Goal: Task Accomplishment & Management: Use online tool/utility

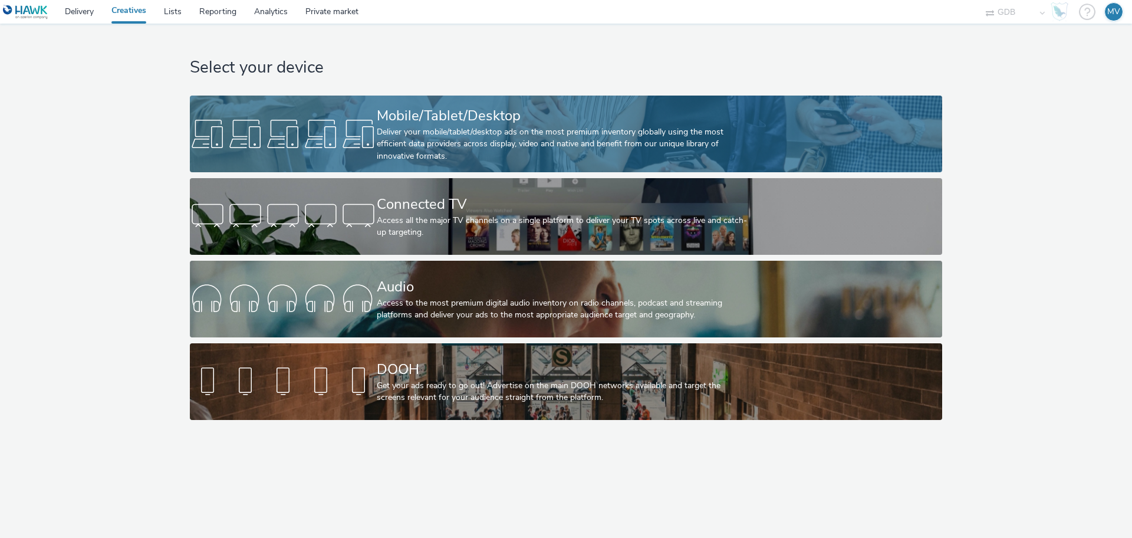
click at [414, 113] on div "Mobile/Tablet/Desktop" at bounding box center [564, 116] width 374 height 21
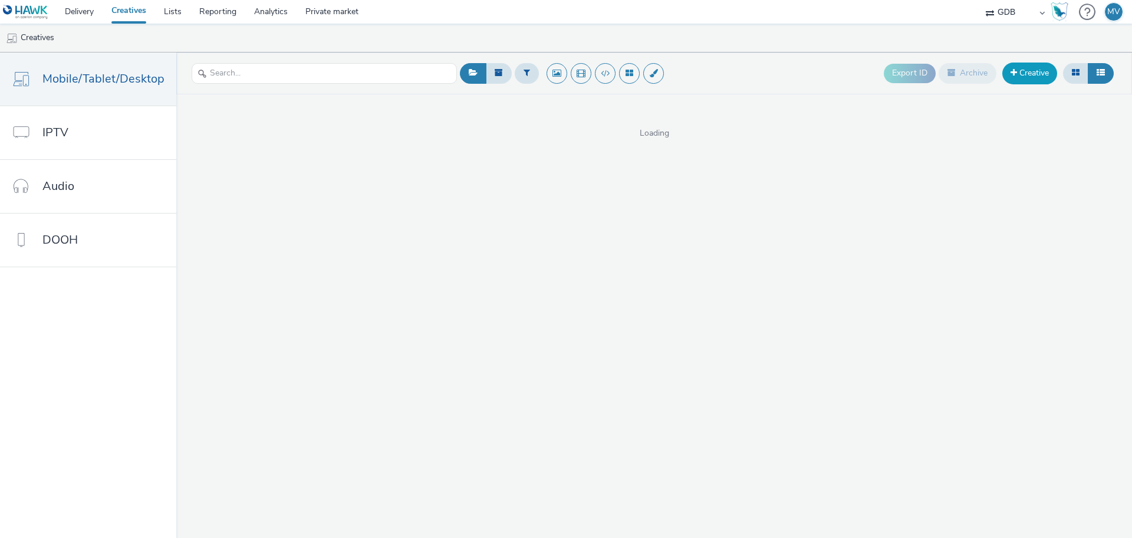
click at [1030, 75] on link "Creative" at bounding box center [1029, 72] width 55 height 21
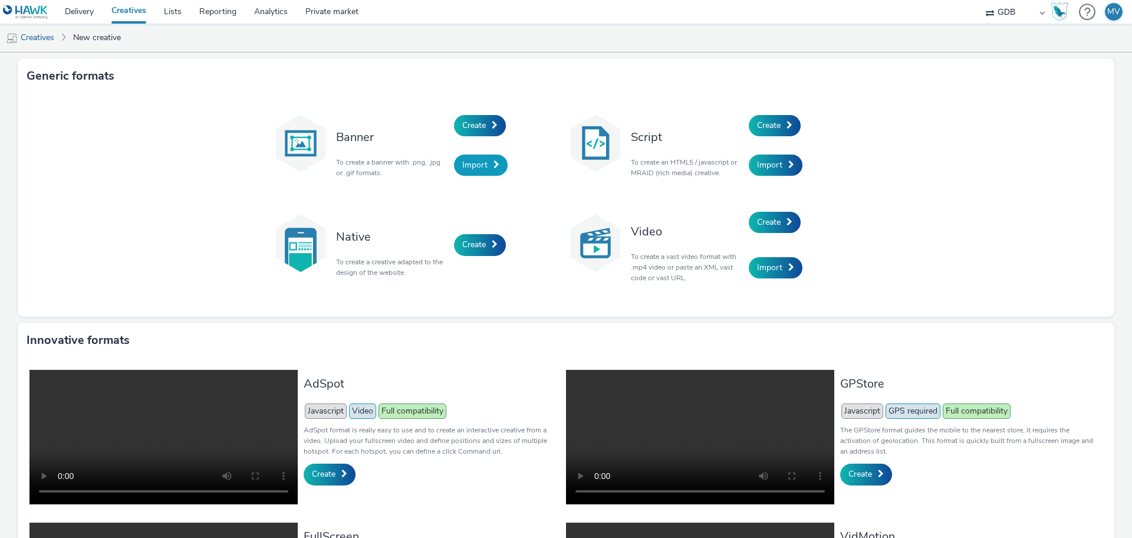
click at [462, 159] on span "Import" at bounding box center [474, 164] width 25 height 11
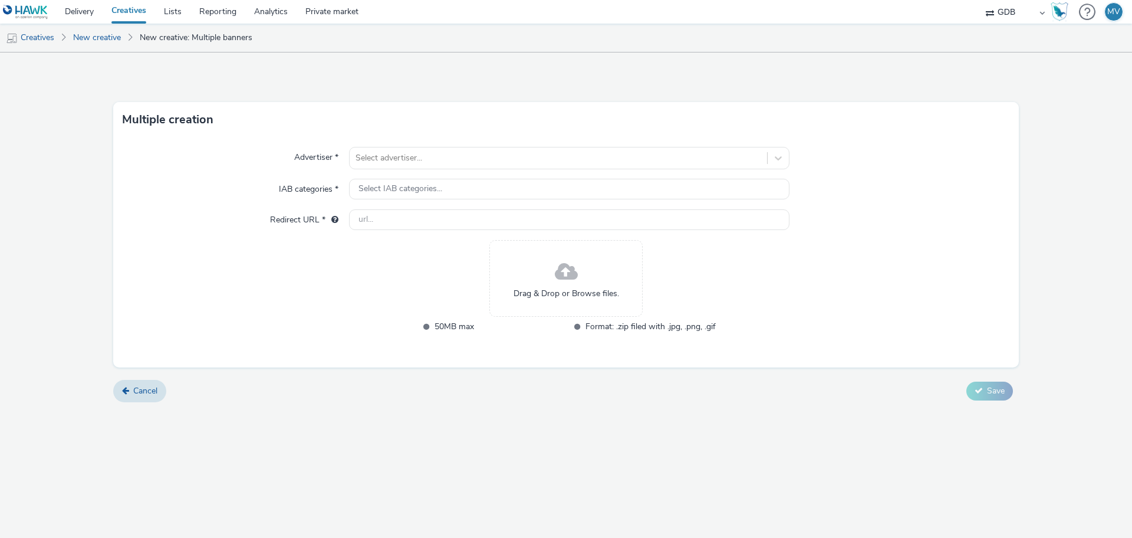
click at [423, 144] on div "Advertiser * Select advertiser... IAB categories * Select IAB categories... Red…" at bounding box center [565, 252] width 905 height 230
click at [422, 153] on div at bounding box center [558, 158] width 406 height 14
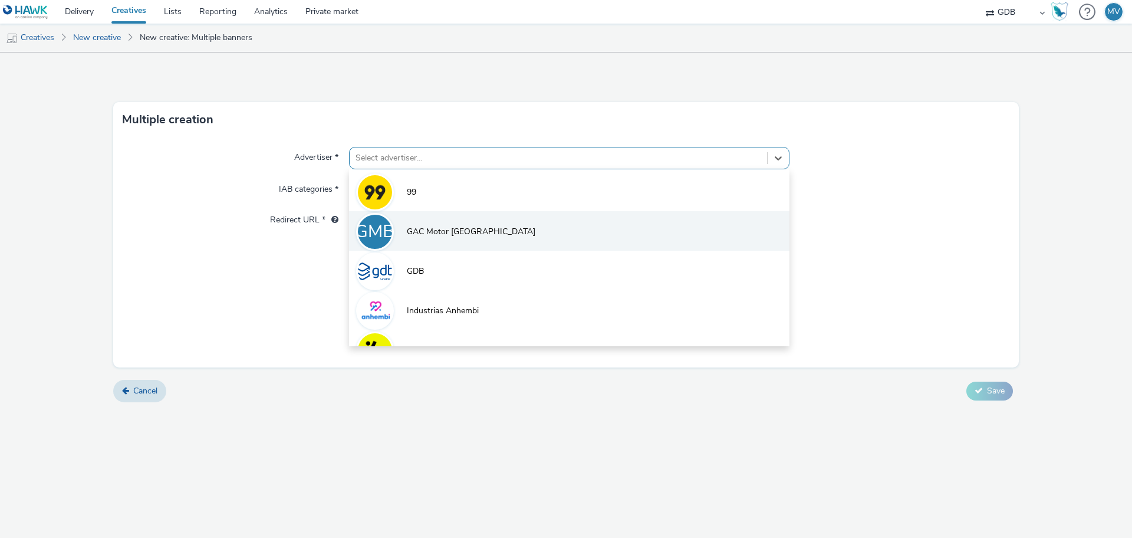
click at [425, 232] on span "GAC Motor [GEOGRAPHIC_DATA]" at bounding box center [471, 232] width 129 height 12
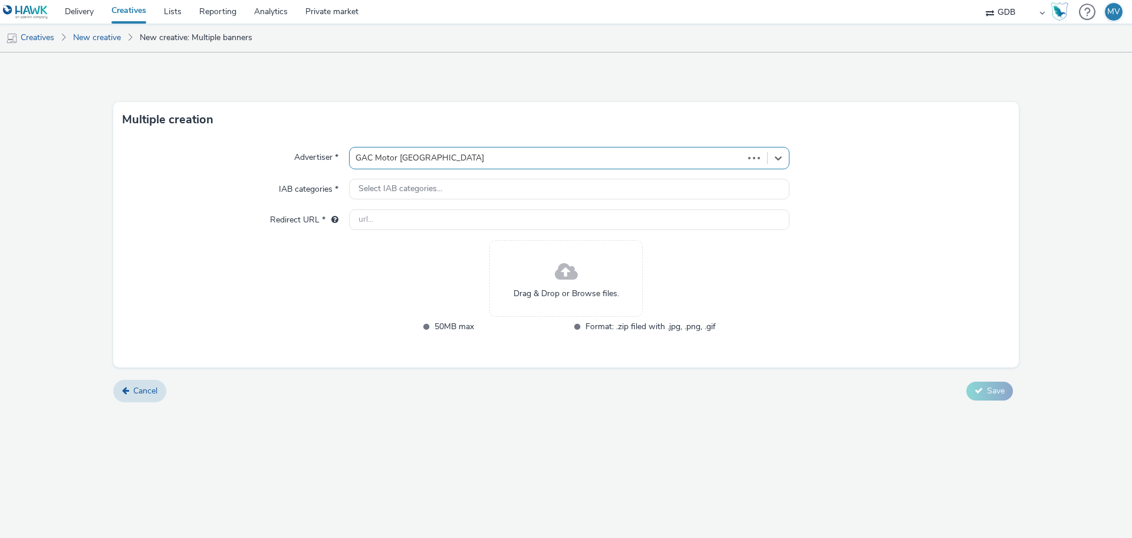
type input "[URL][DOMAIN_NAME]"
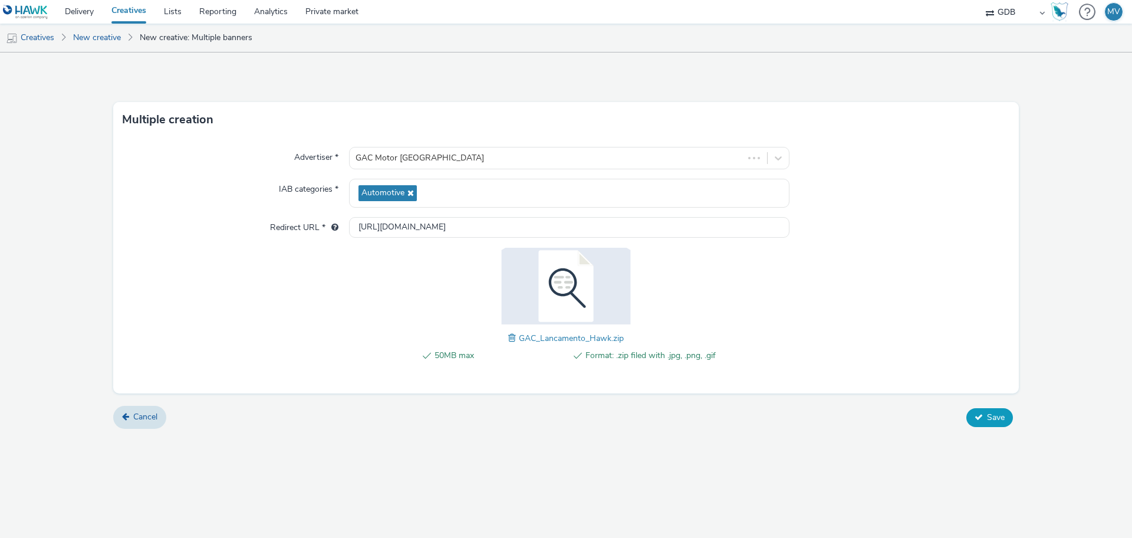
click at [981, 409] on button "Save" at bounding box center [989, 417] width 47 height 19
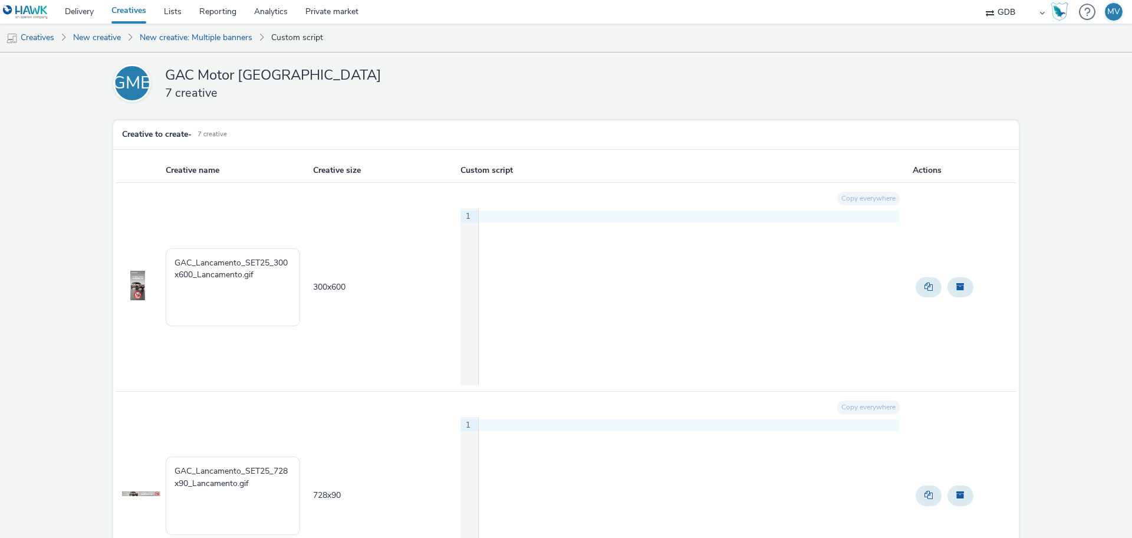
click at [562, 212] on div at bounding box center [689, 216] width 421 height 12
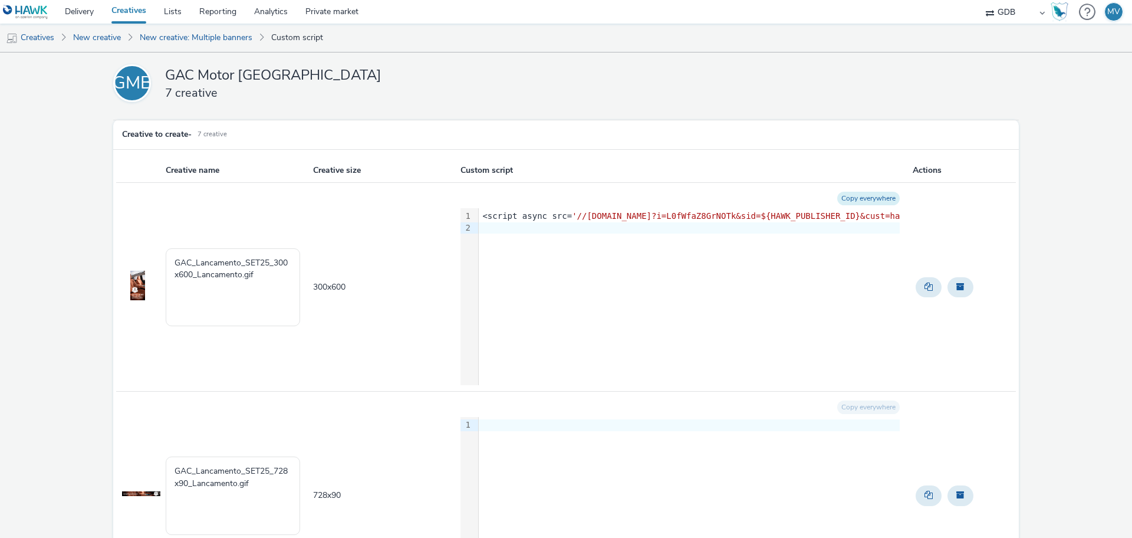
click at [875, 200] on button "Copy everywhere" at bounding box center [868, 199] width 62 height 14
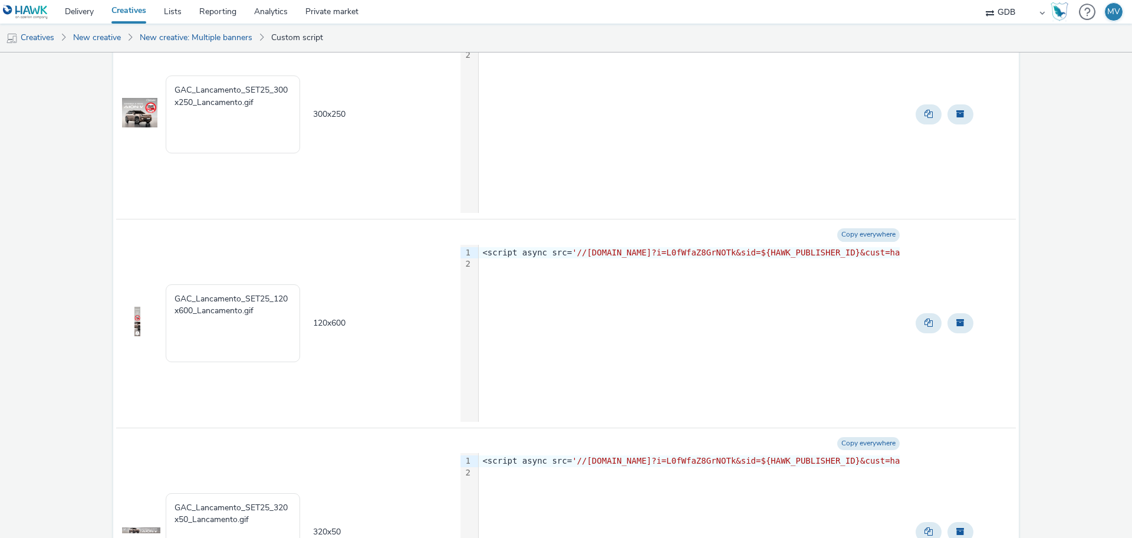
scroll to position [1161, 0]
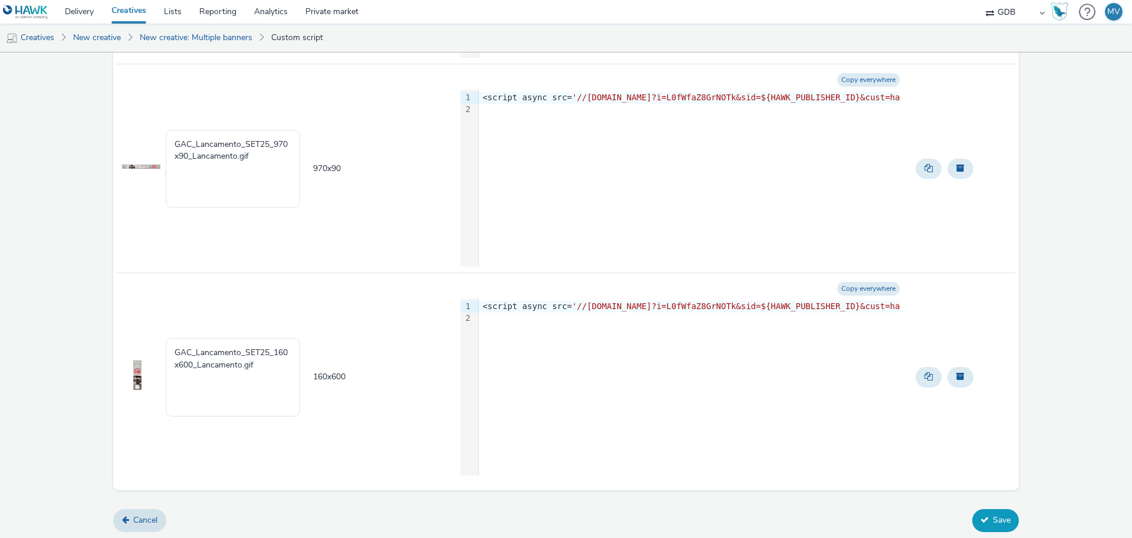
click at [984, 515] on button "Save" at bounding box center [995, 520] width 47 height 22
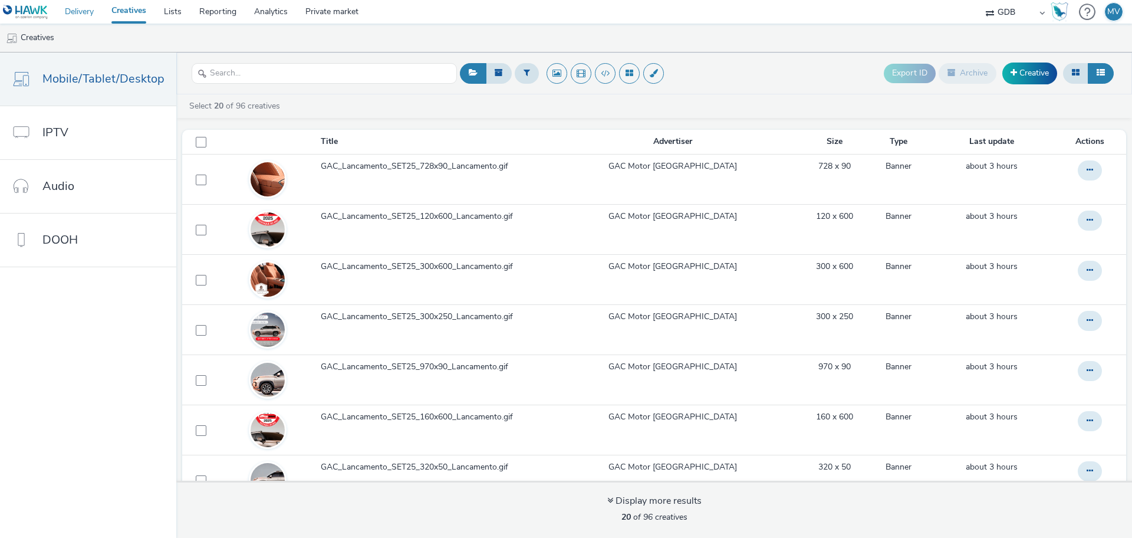
click at [86, 9] on link "Delivery" at bounding box center [79, 12] width 47 height 24
